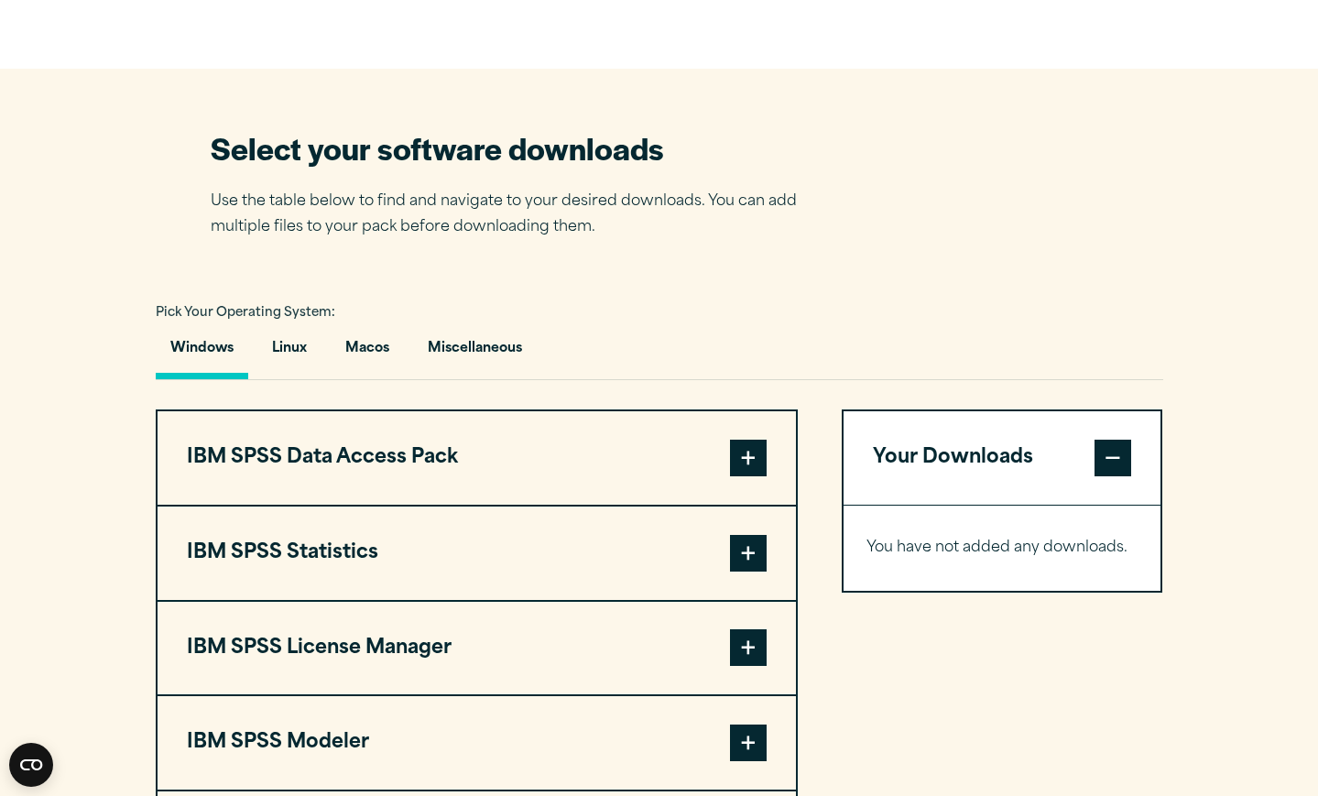
scroll to position [1074, 0]
click at [742, 563] on span at bounding box center [748, 553] width 37 height 37
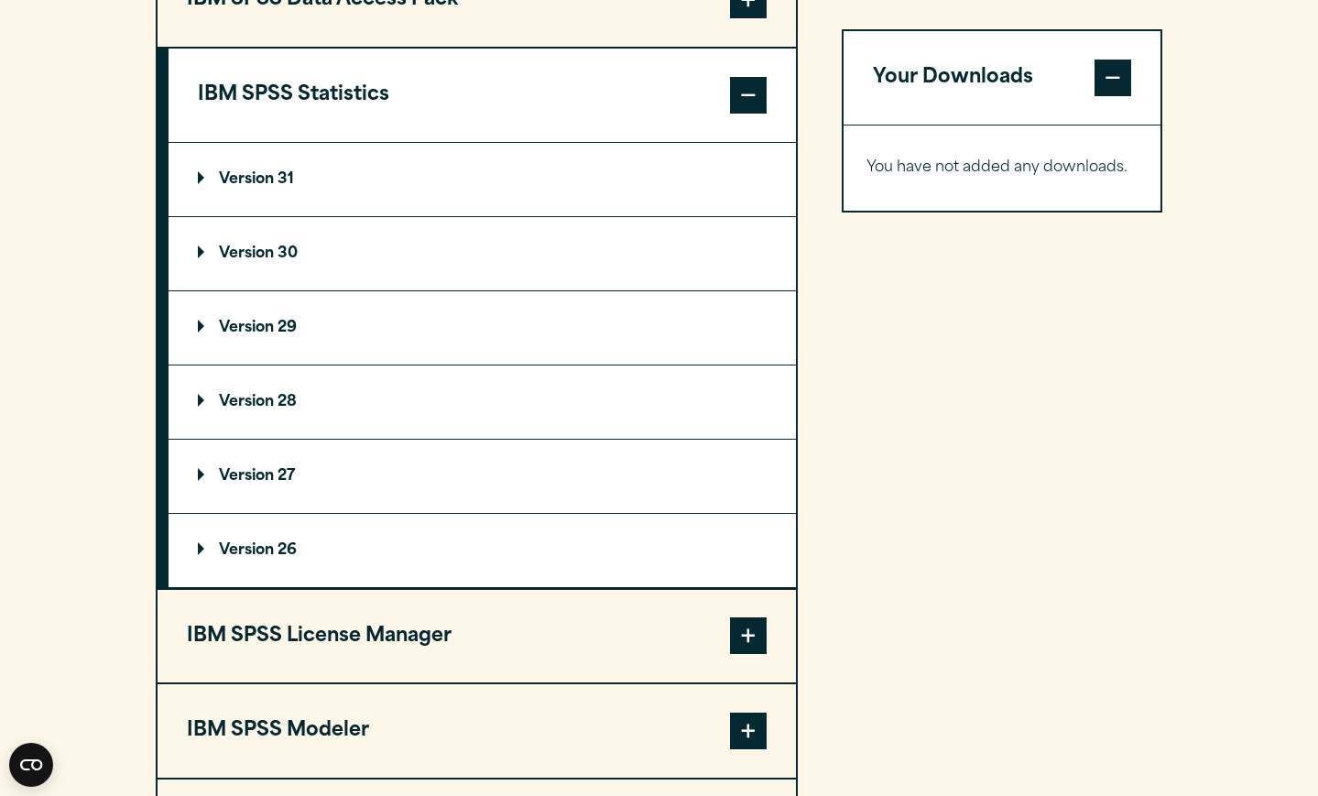
scroll to position [1539, 0]
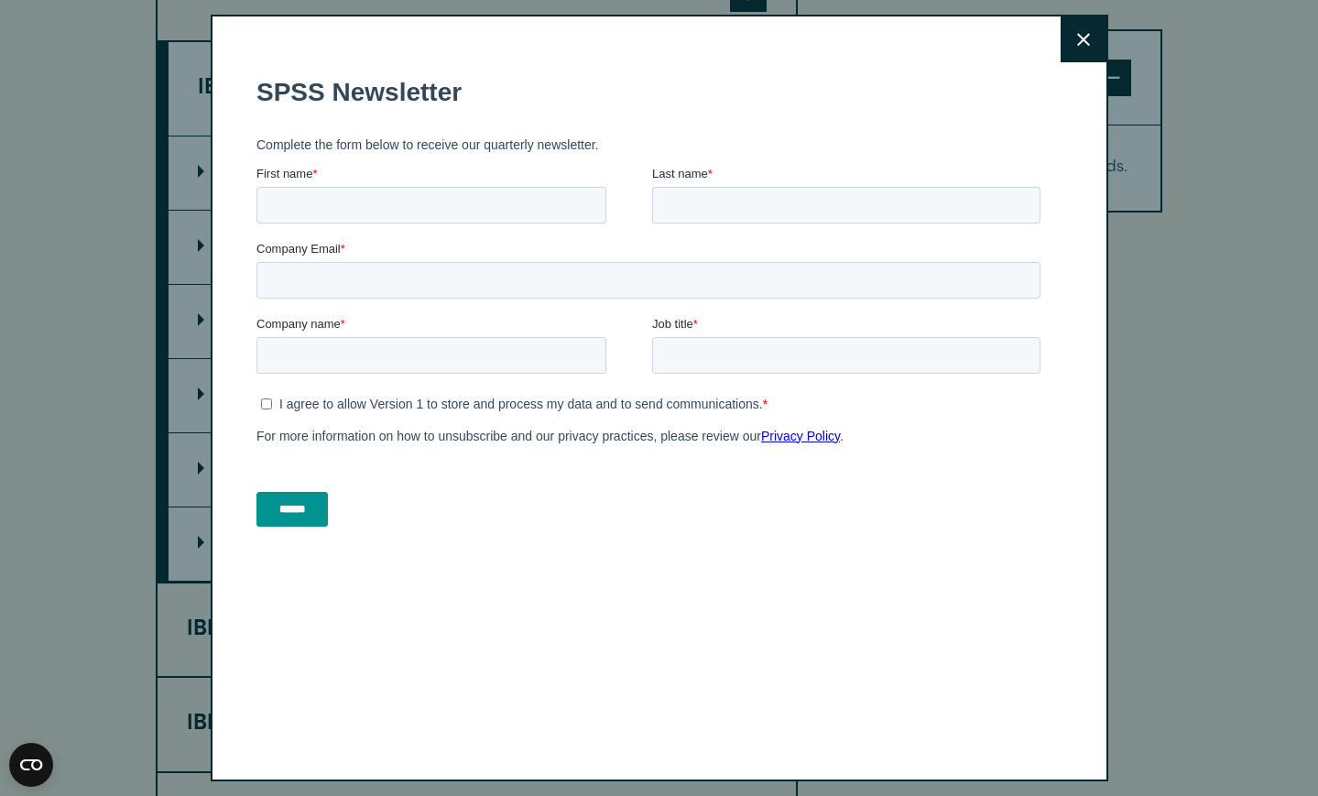
click at [1092, 41] on button "Close" at bounding box center [1084, 39] width 46 height 46
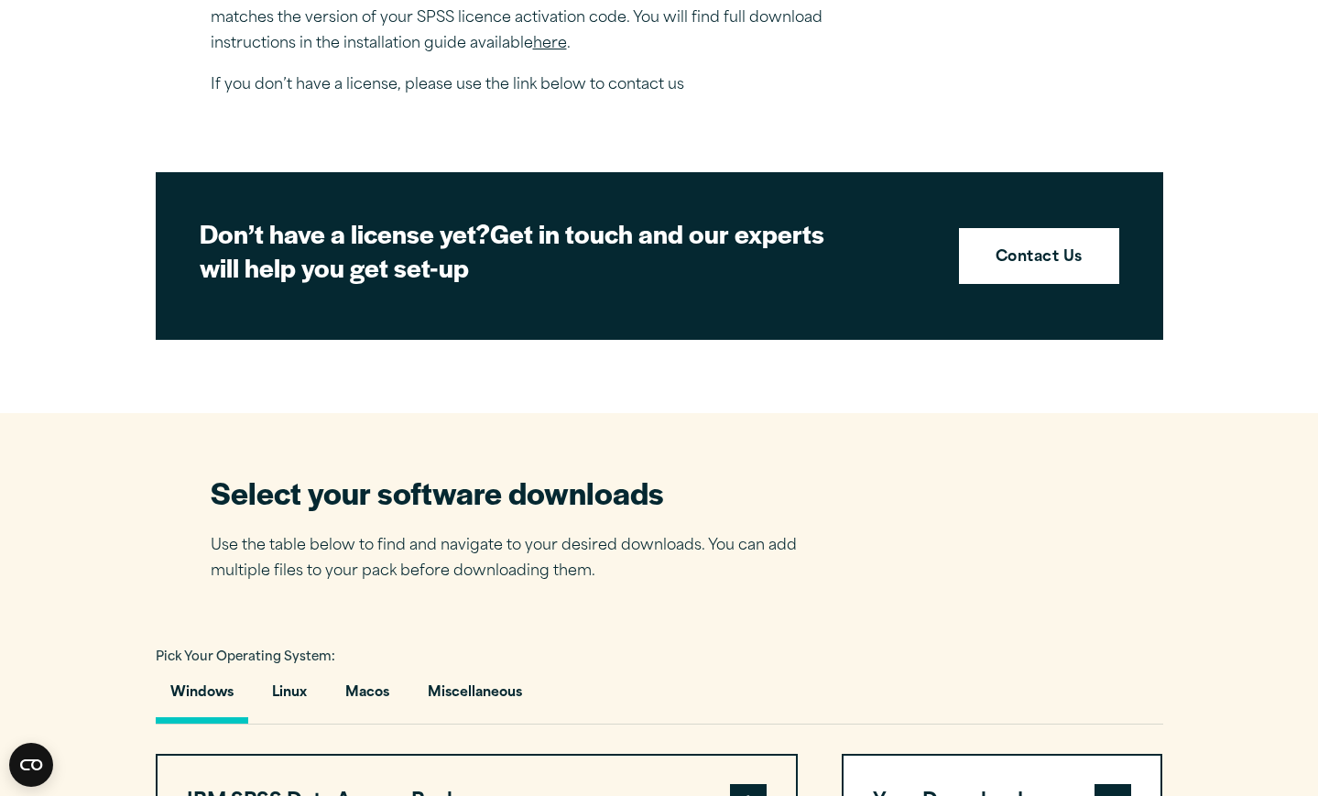
scroll to position [733, 0]
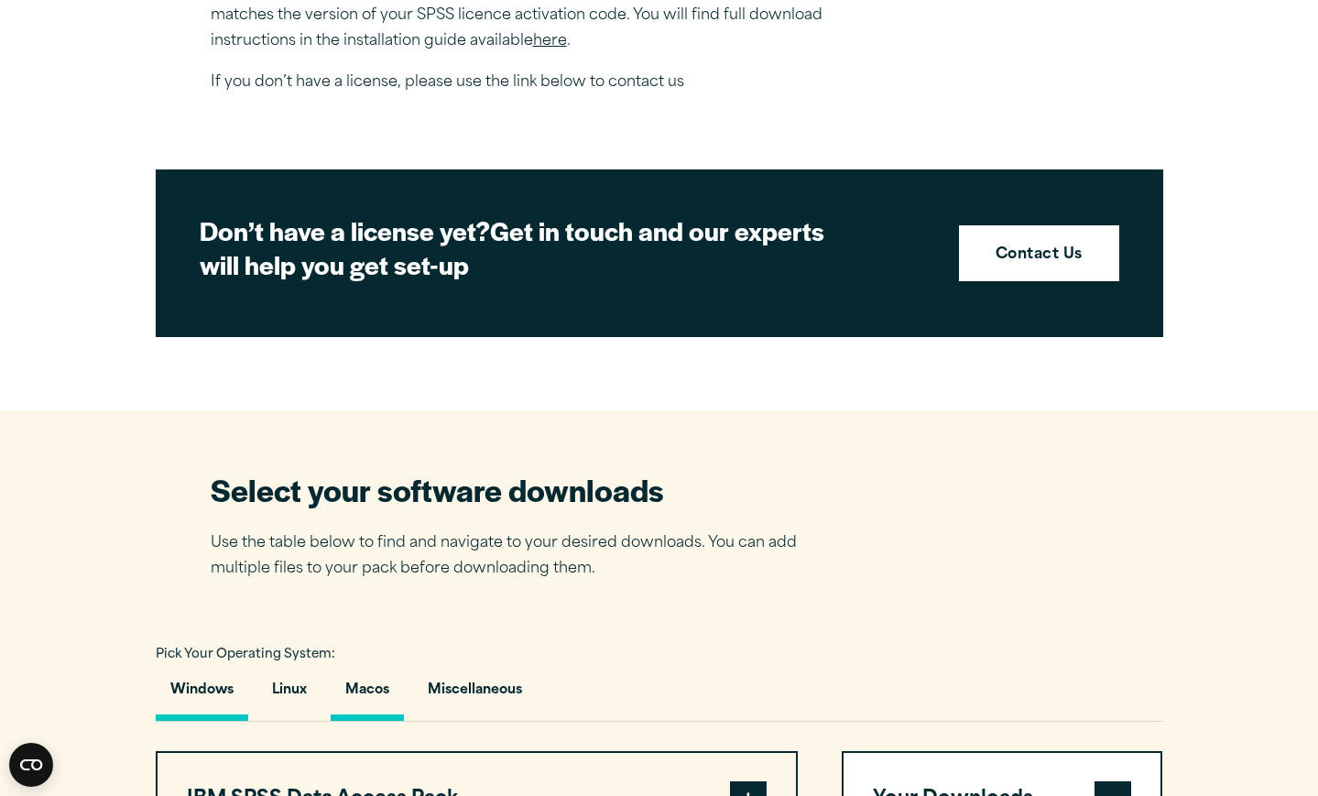
click at [367, 678] on button "Macos" at bounding box center [367, 695] width 73 height 52
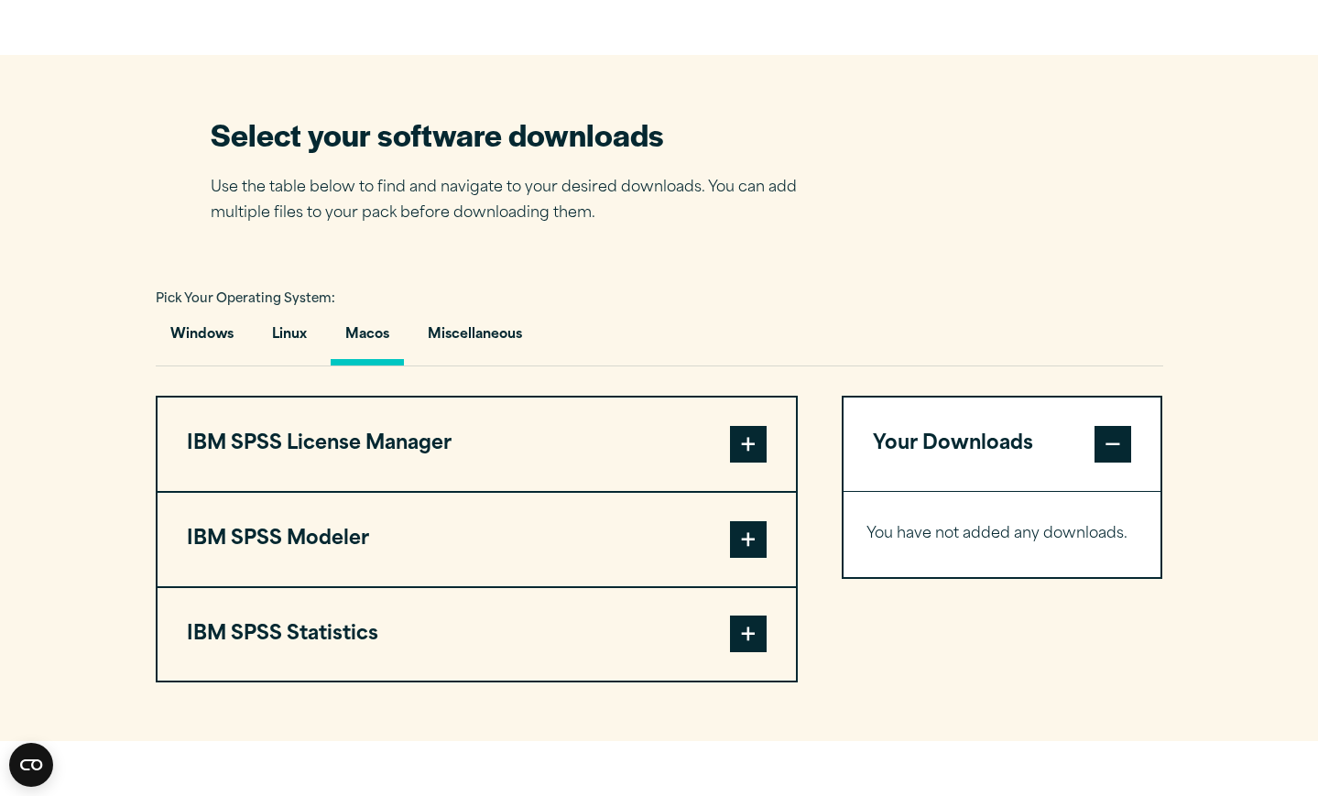
scroll to position [1111, 0]
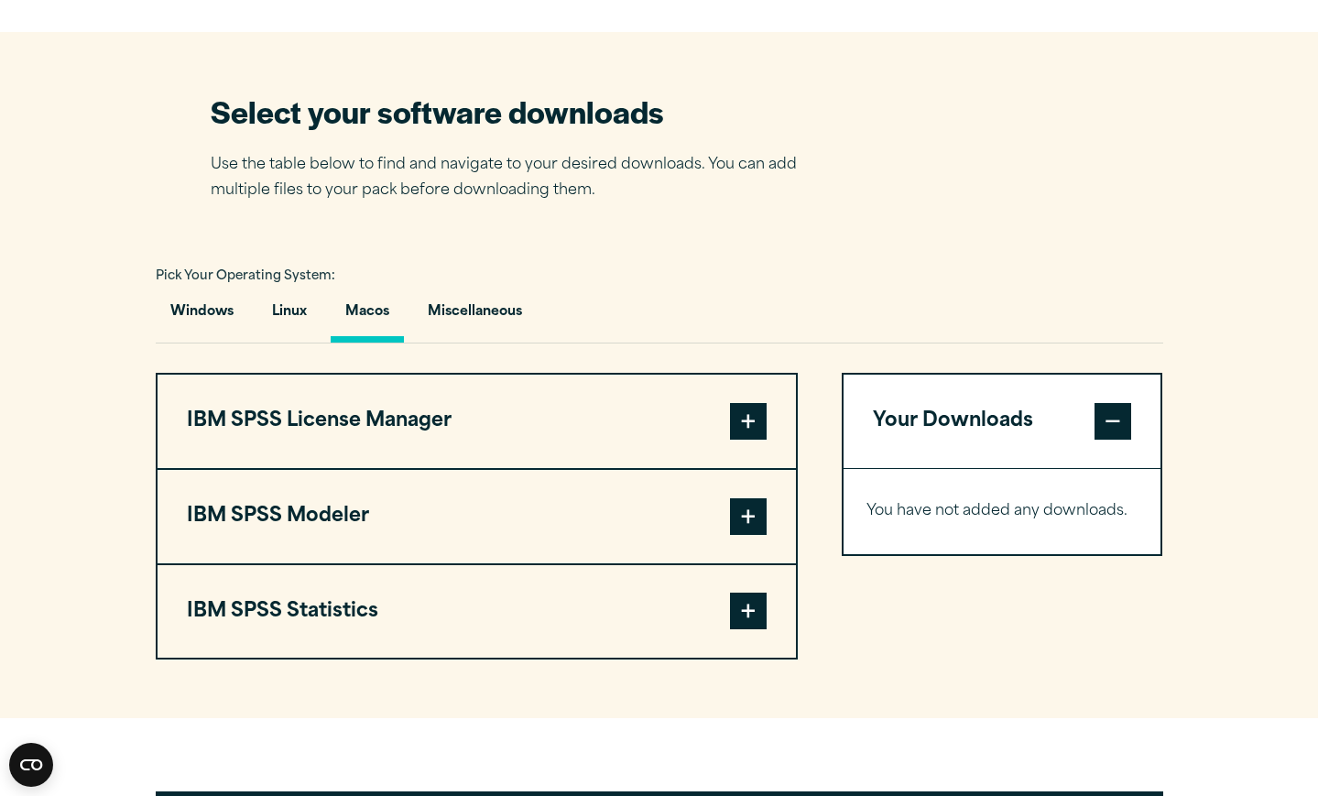
click at [745, 619] on span at bounding box center [748, 611] width 37 height 37
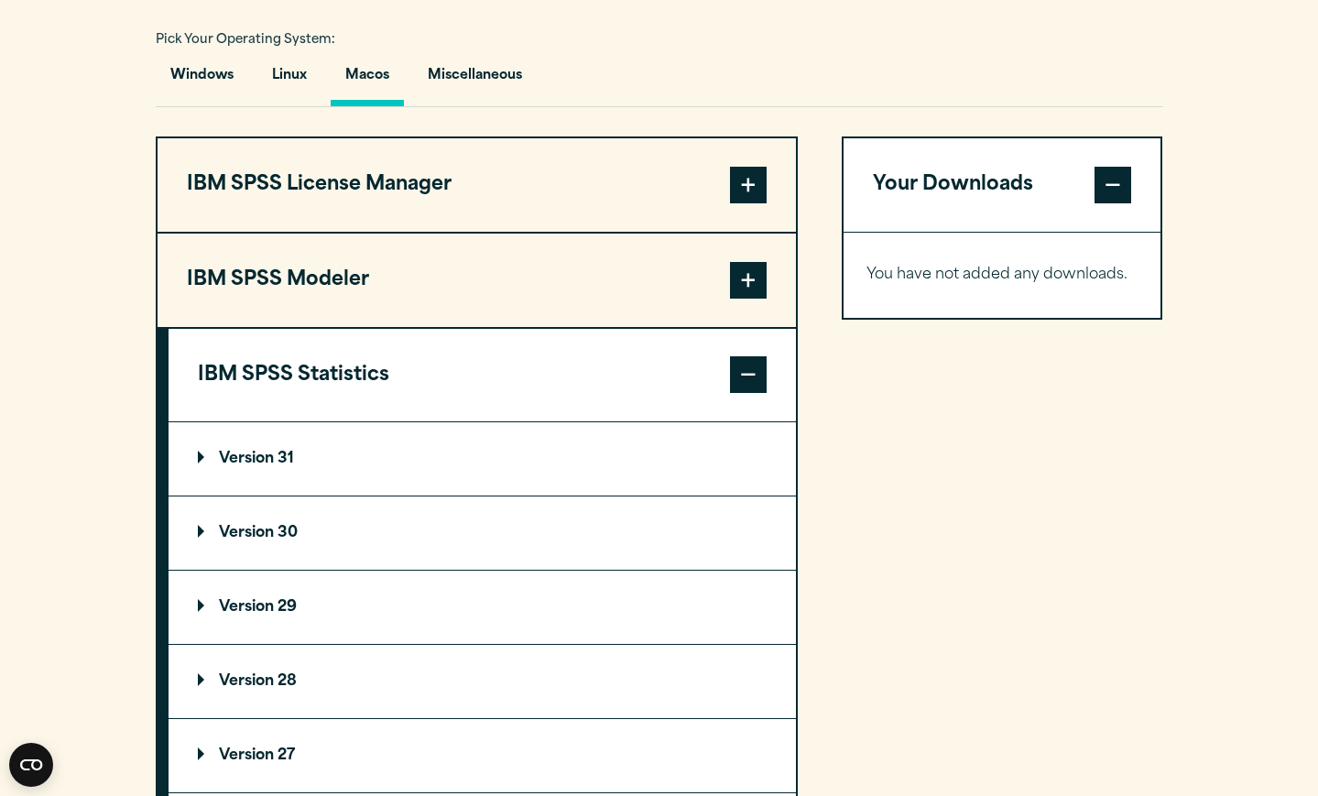
scroll to position [1349, 0]
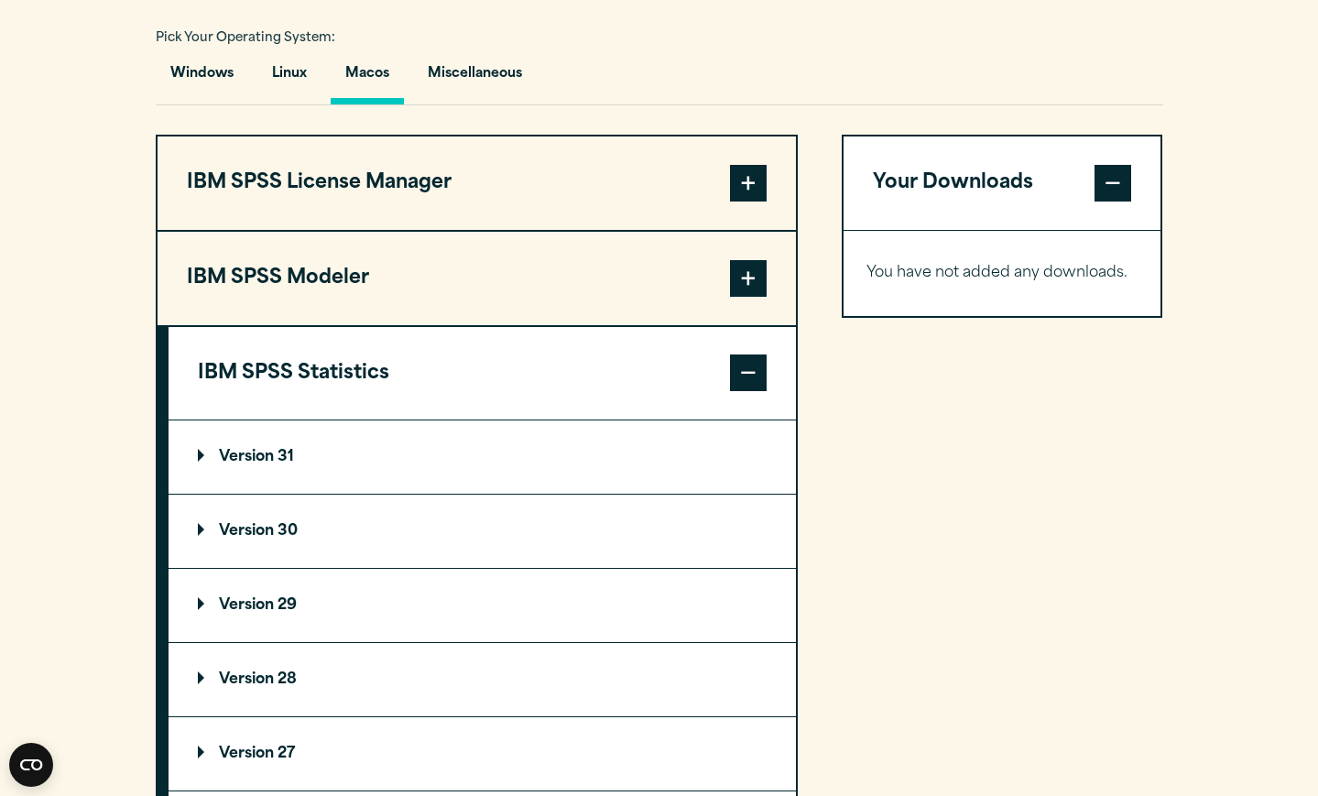
click at [348, 456] on summary "Version 31" at bounding box center [482, 456] width 627 height 73
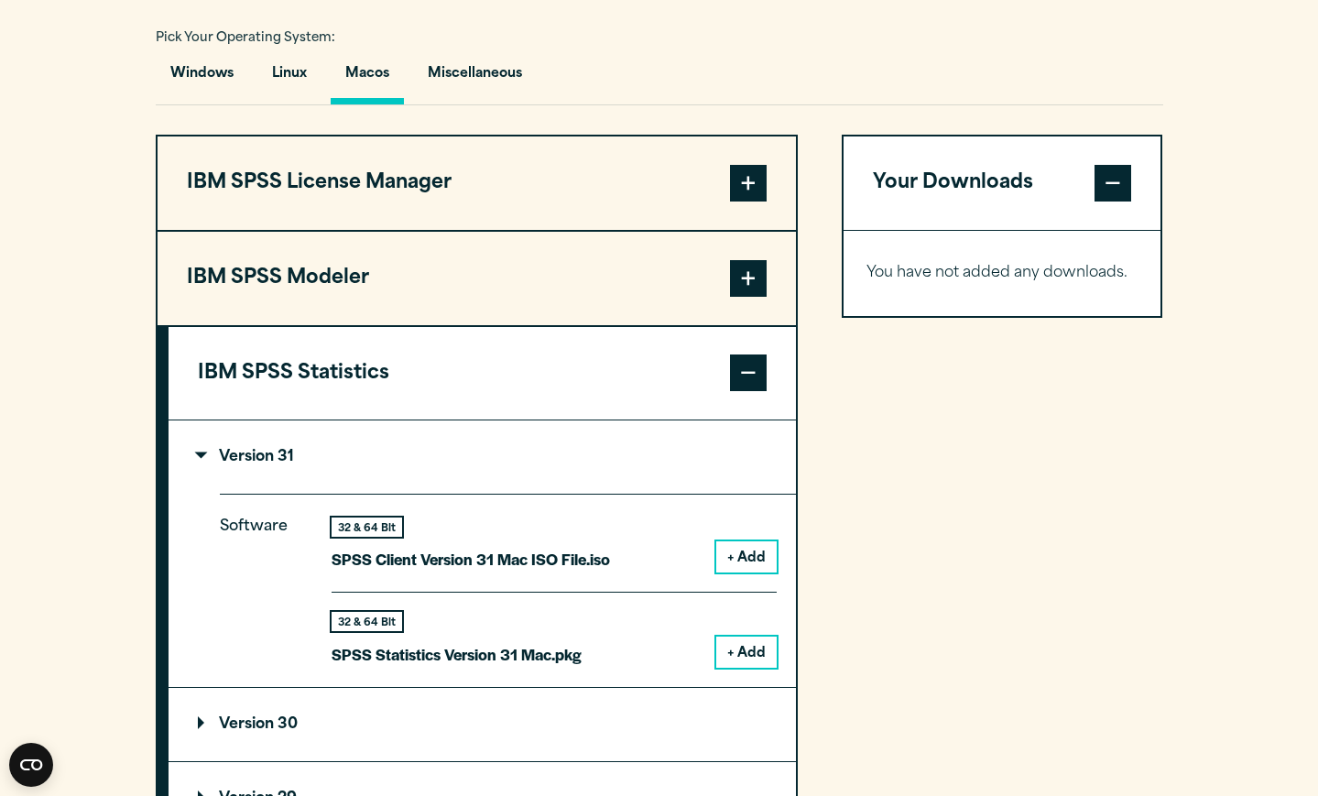
click at [747, 554] on button "+ Add" at bounding box center [746, 556] width 60 height 31
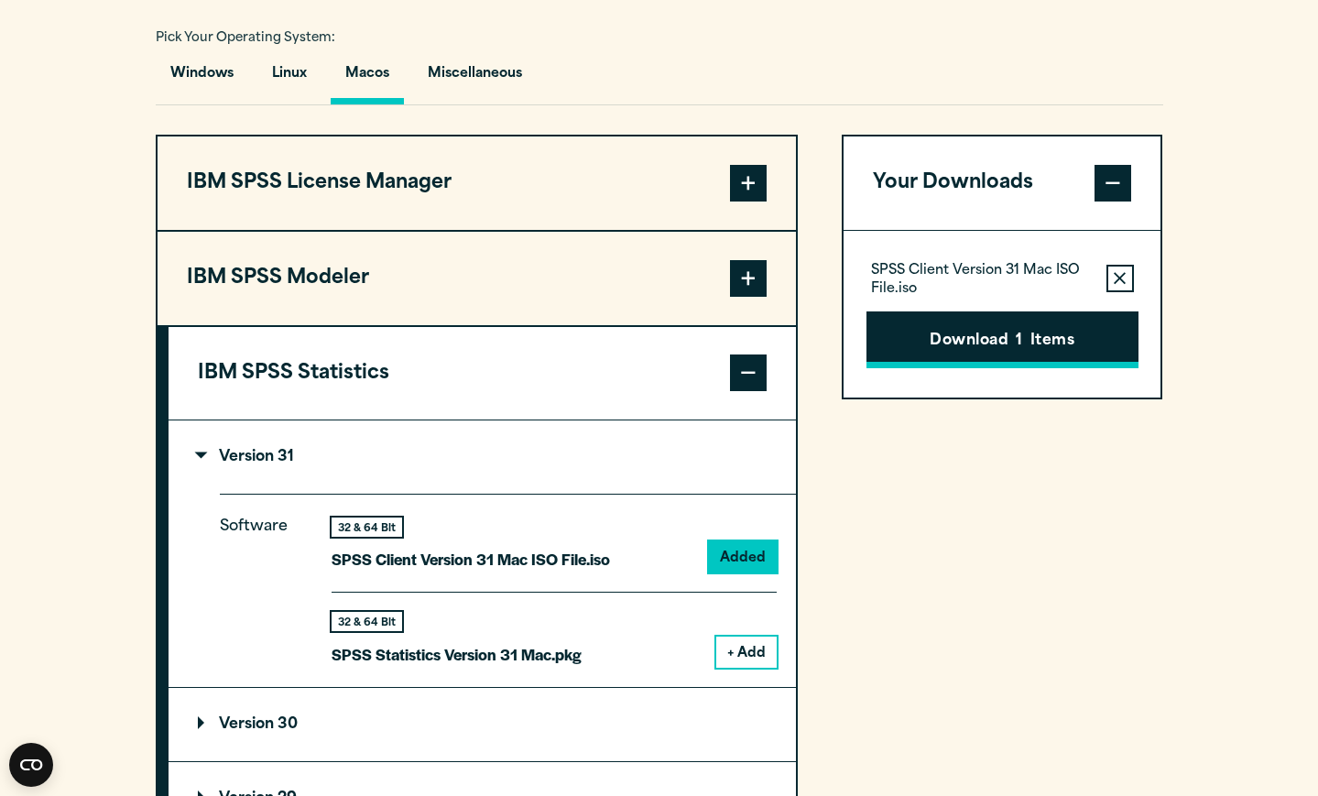
click at [1001, 338] on button "Download 1 Items" at bounding box center [1002, 339] width 272 height 57
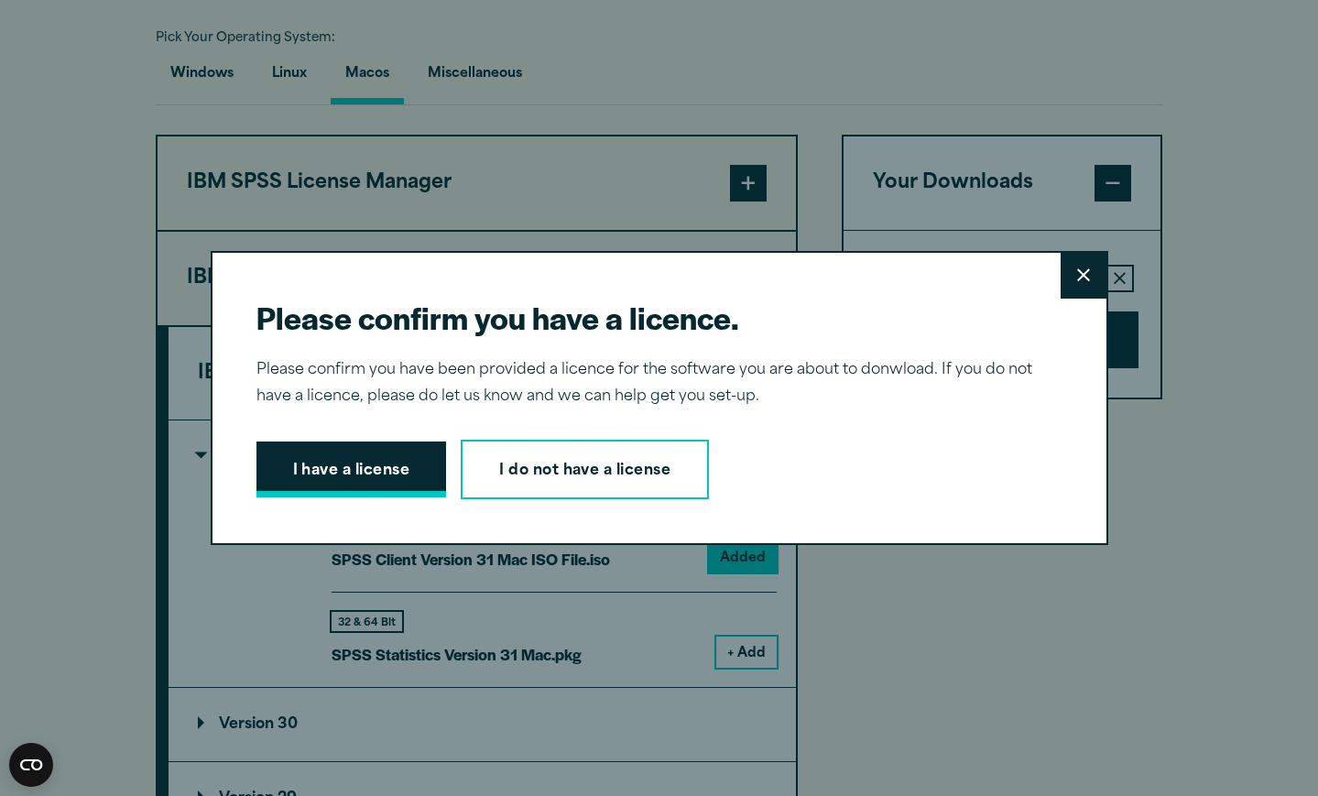
click at [367, 462] on button "I have a license" at bounding box center [351, 469] width 191 height 57
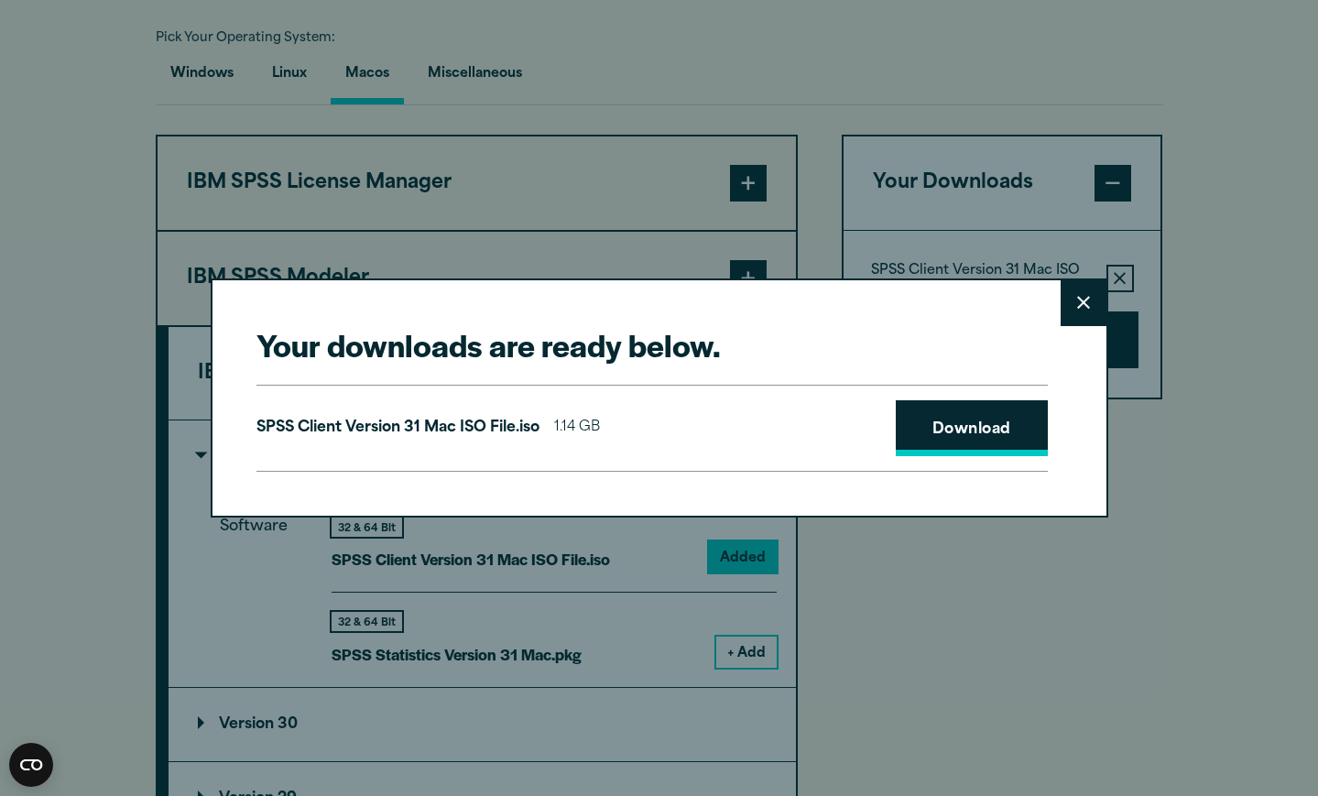
click at [982, 434] on link "Download" at bounding box center [972, 428] width 152 height 57
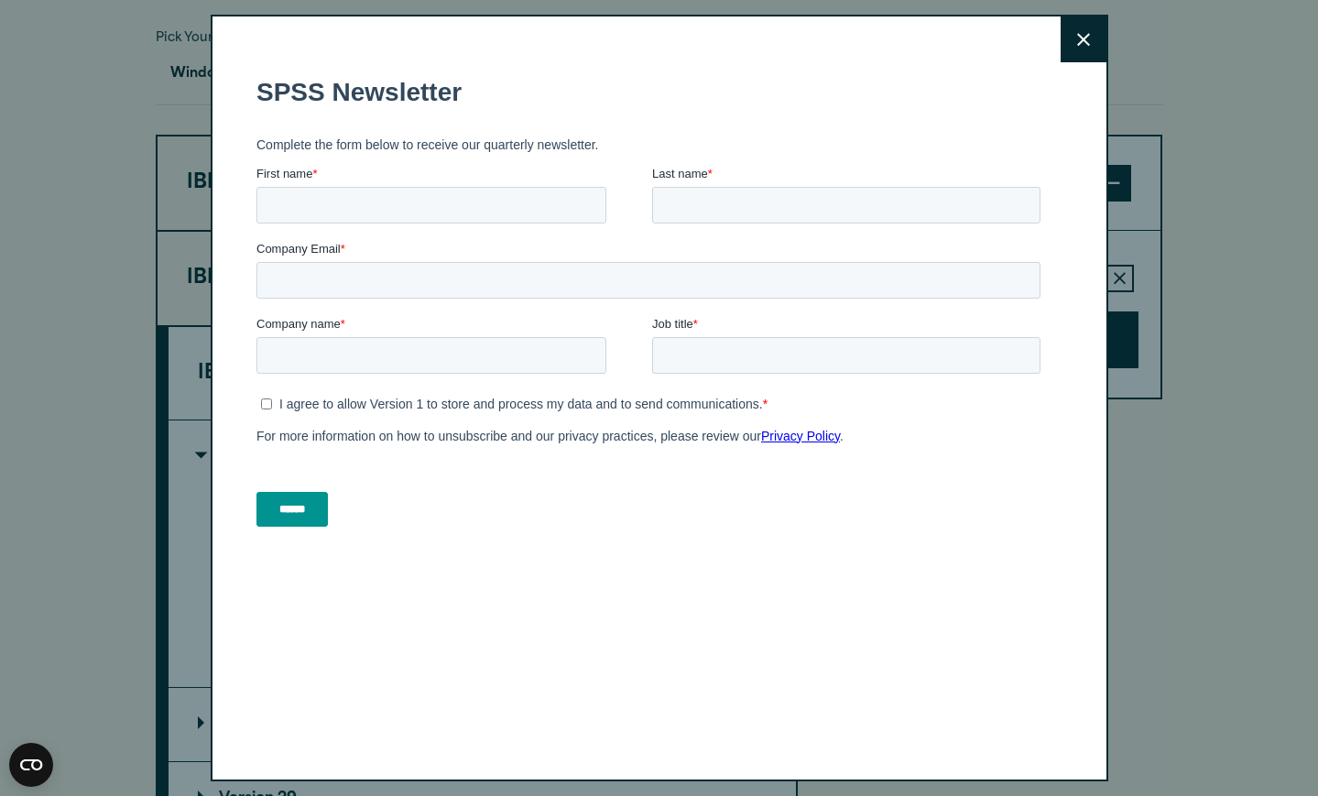
click at [1080, 43] on icon at bounding box center [1083, 39] width 13 height 13
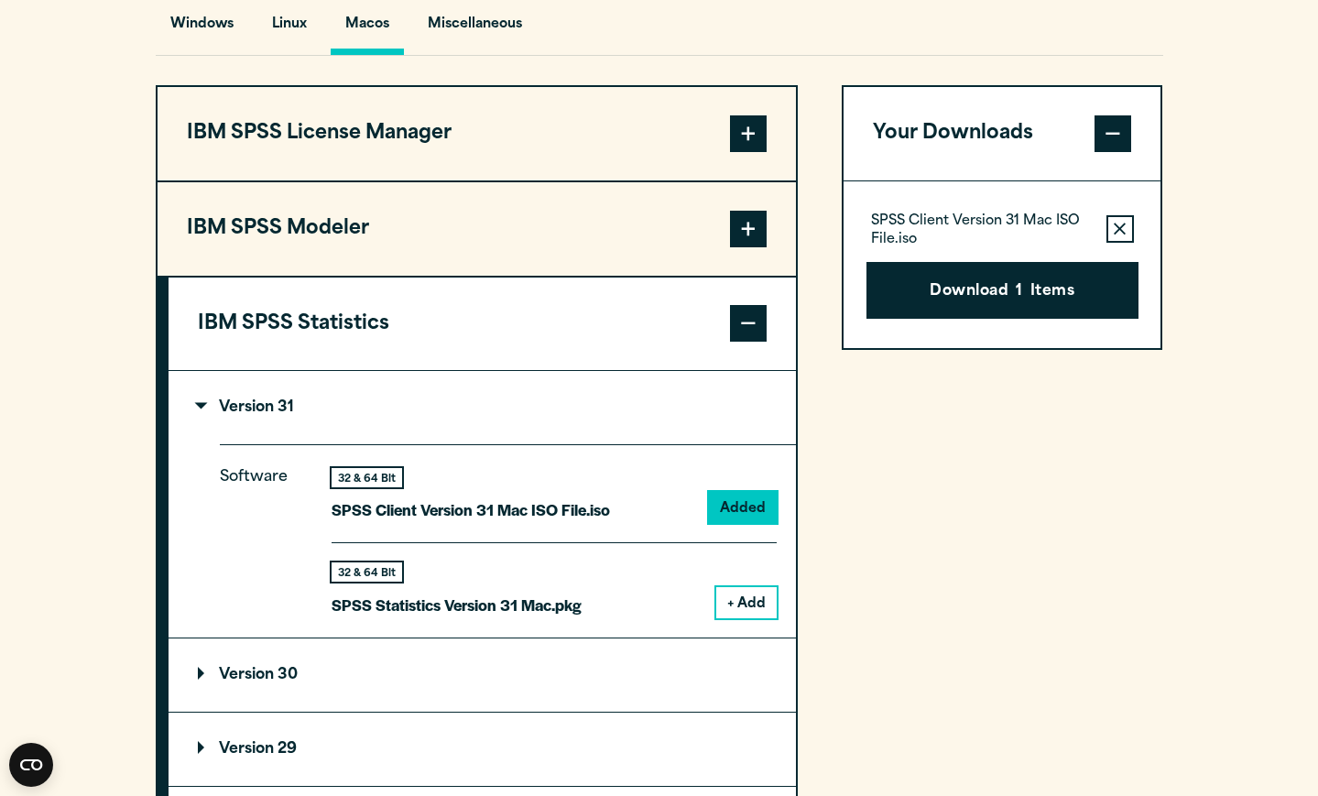
scroll to position [1400, 0]
click at [761, 592] on button "+ Add" at bounding box center [746, 601] width 60 height 31
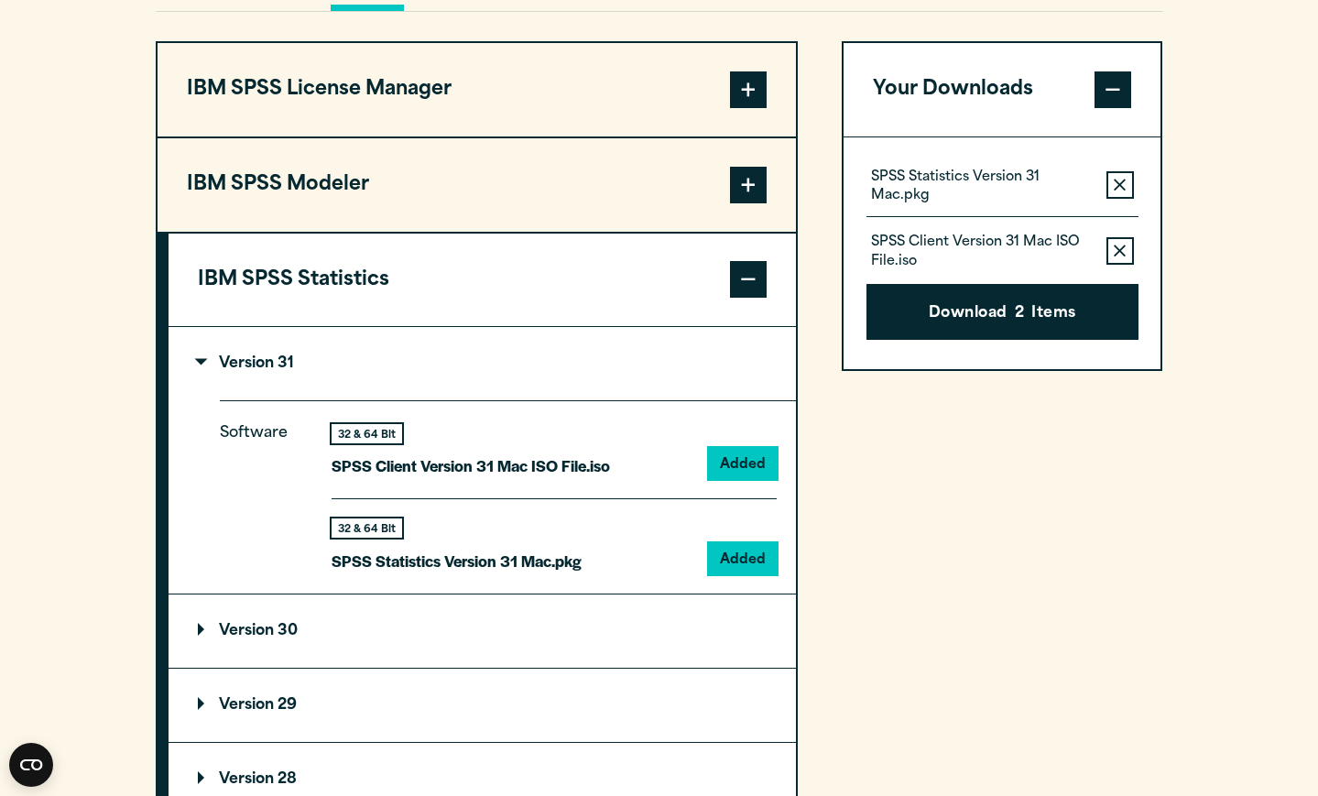
scroll to position [1451, 0]
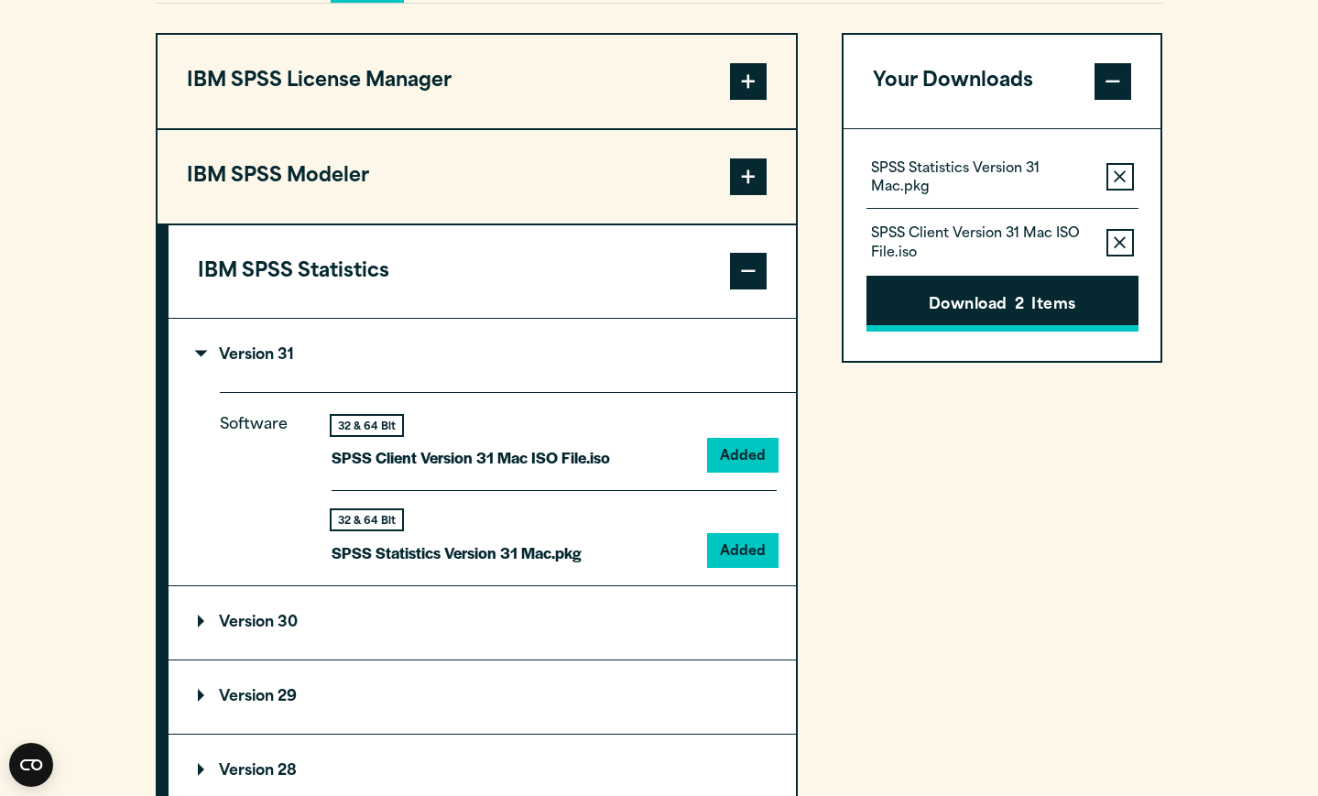
click at [1011, 311] on button "Download 2 Items" at bounding box center [1002, 304] width 272 height 57
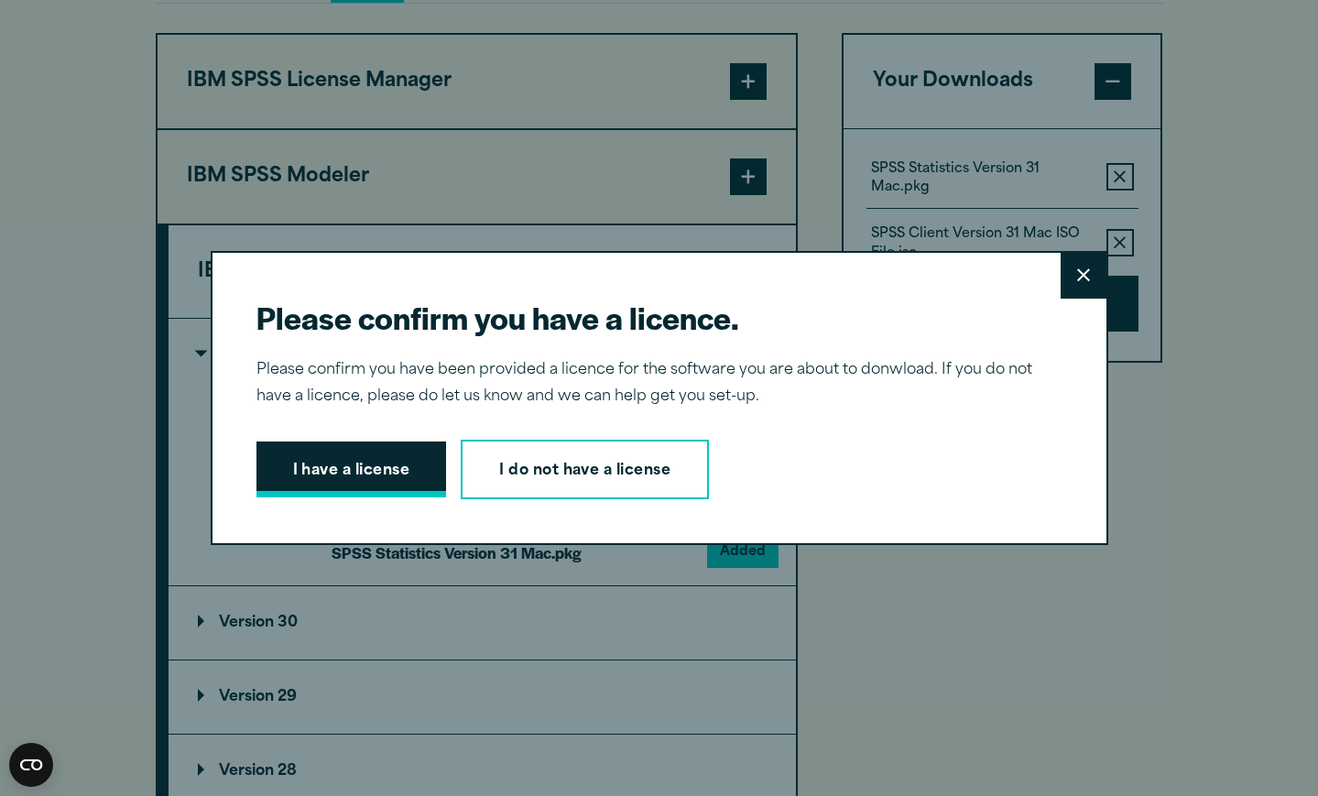
click at [401, 465] on button "I have a license" at bounding box center [351, 469] width 191 height 57
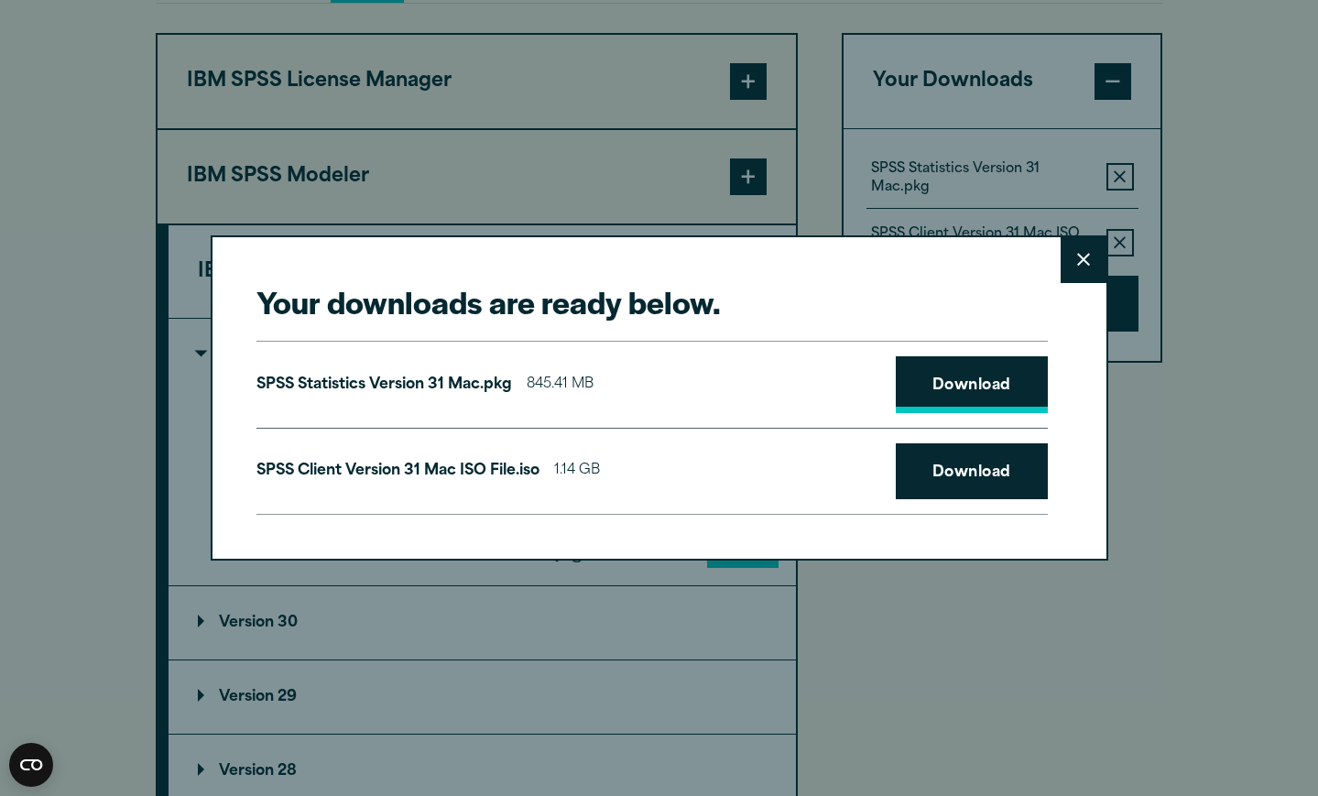
click at [972, 388] on link "Download" at bounding box center [972, 384] width 152 height 57
click at [973, 463] on link "Download" at bounding box center [972, 471] width 152 height 57
click at [1080, 264] on icon at bounding box center [1083, 259] width 13 height 13
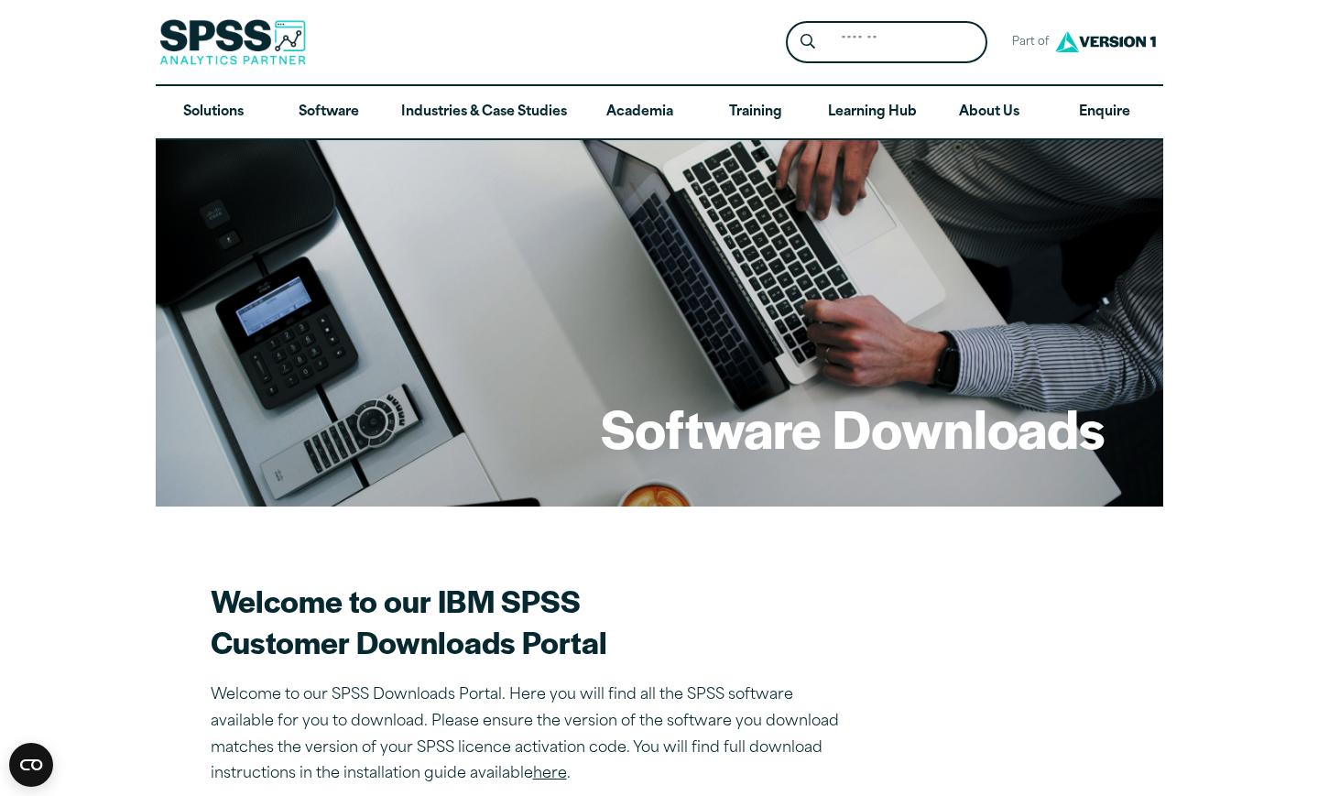
scroll to position [0, 0]
